Goal: Check status: Check status

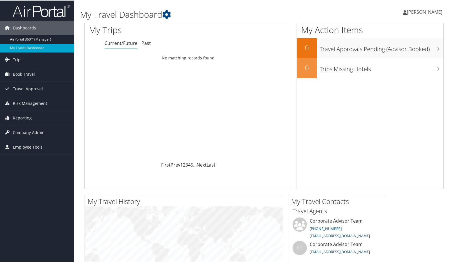
click at [29, 146] on span "Employee Tools" at bounding box center [28, 146] width 30 height 14
click at [18, 157] on link "Help Desk" at bounding box center [37, 158] width 74 height 9
click at [21, 146] on span "Employee Tools" at bounding box center [28, 146] width 30 height 14
click at [21, 145] on span "Employee Tools" at bounding box center [28, 146] width 30 height 14
click at [22, 60] on link "Trips" at bounding box center [37, 59] width 74 height 14
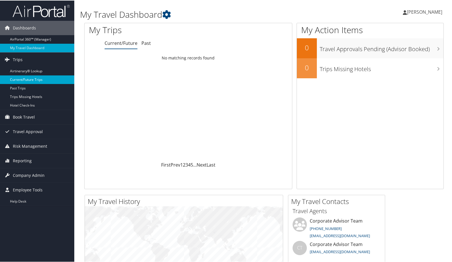
click at [23, 78] on link "Current/Future Trips" at bounding box center [37, 79] width 74 height 9
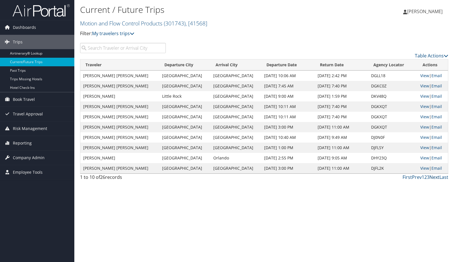
click at [439, 174] on link "Next" at bounding box center [434, 177] width 10 height 6
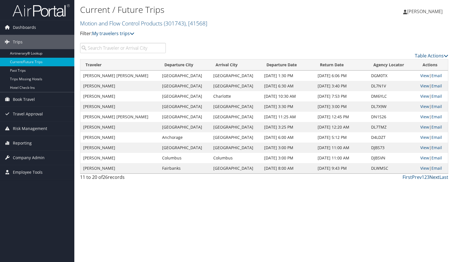
click at [439, 174] on link "Next" at bounding box center [434, 177] width 10 height 6
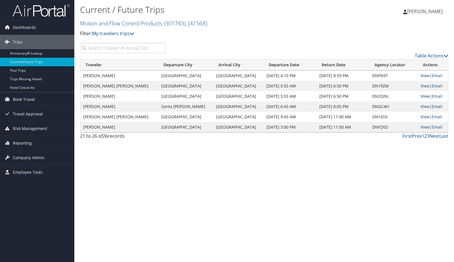
click at [422, 93] on link "View" at bounding box center [424, 95] width 9 height 5
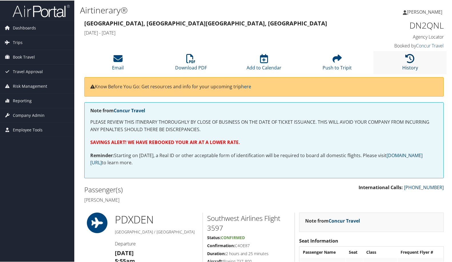
click at [408, 53] on icon at bounding box center [410, 57] width 9 height 9
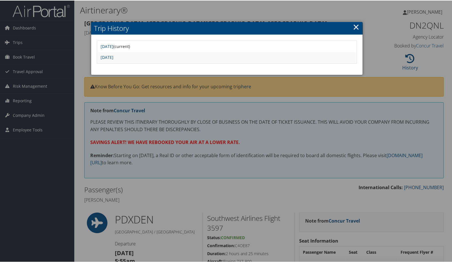
click at [356, 23] on link "×" at bounding box center [356, 26] width 7 height 11
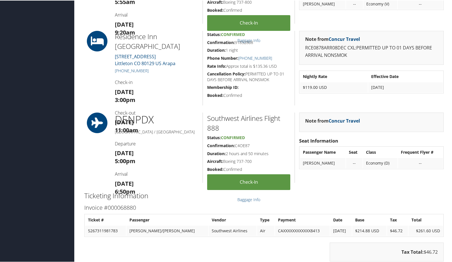
scroll to position [288, 0]
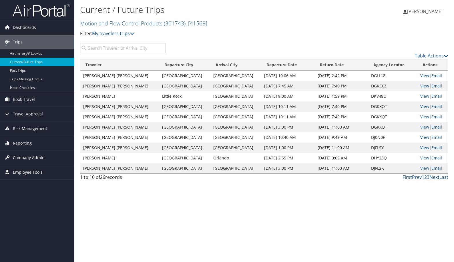
click at [29, 172] on span "Employee Tools" at bounding box center [28, 172] width 30 height 14
click at [19, 184] on link "Help Desk" at bounding box center [37, 183] width 74 height 9
